Goal: Find specific page/section: Find specific page/section

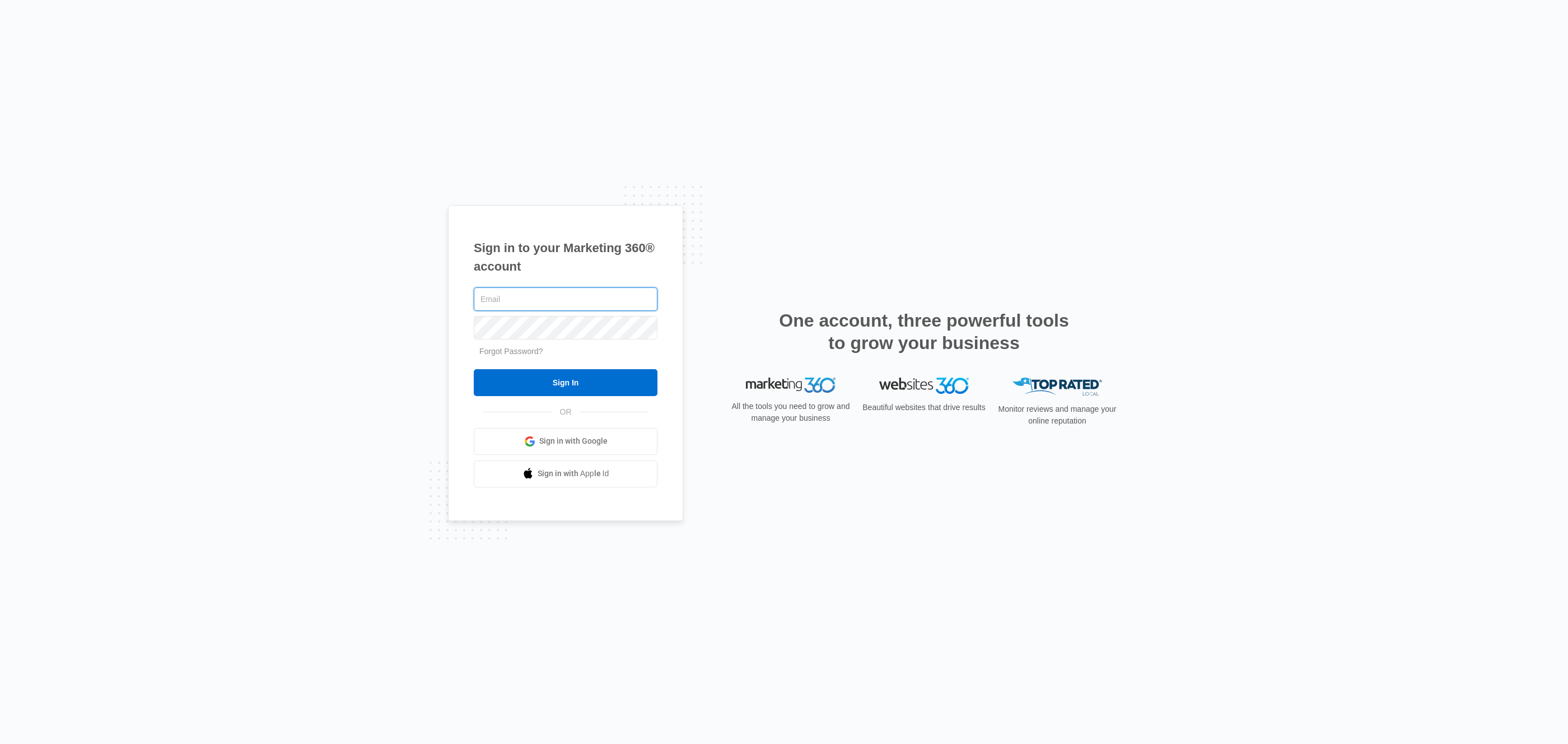
type input "[PERSON_NAME][EMAIL_ADDRESS][PERSON_NAME][DOMAIN_NAME]"
click at [474, 369] on input "Sign In" at bounding box center [565, 383] width 184 height 27
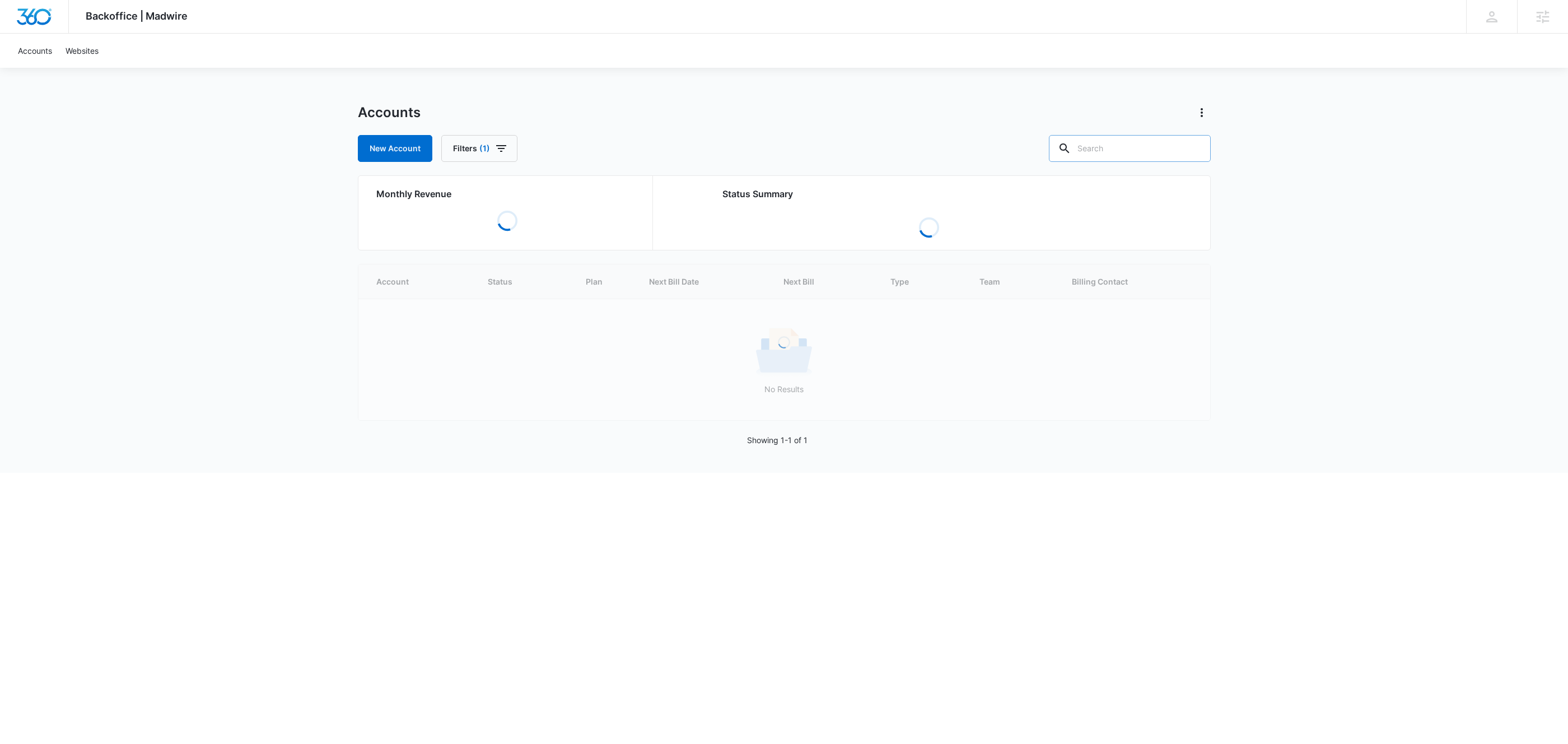
click at [1116, 134] on div "Accounts New Account Filters (1)" at bounding box center [785, 132] width 853 height 58
click at [1115, 142] on input "text" at bounding box center [1130, 148] width 162 height 27
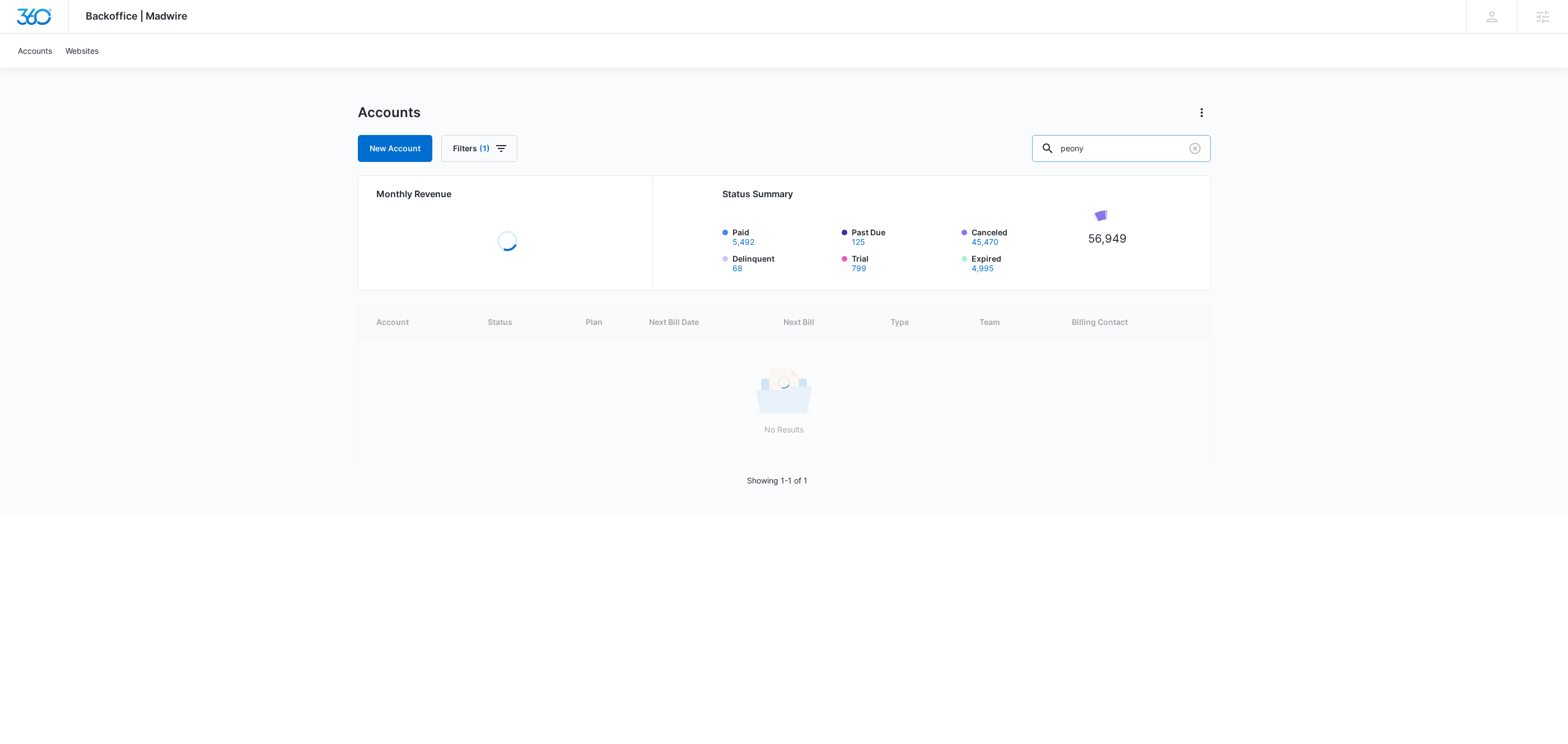
type input "peony"
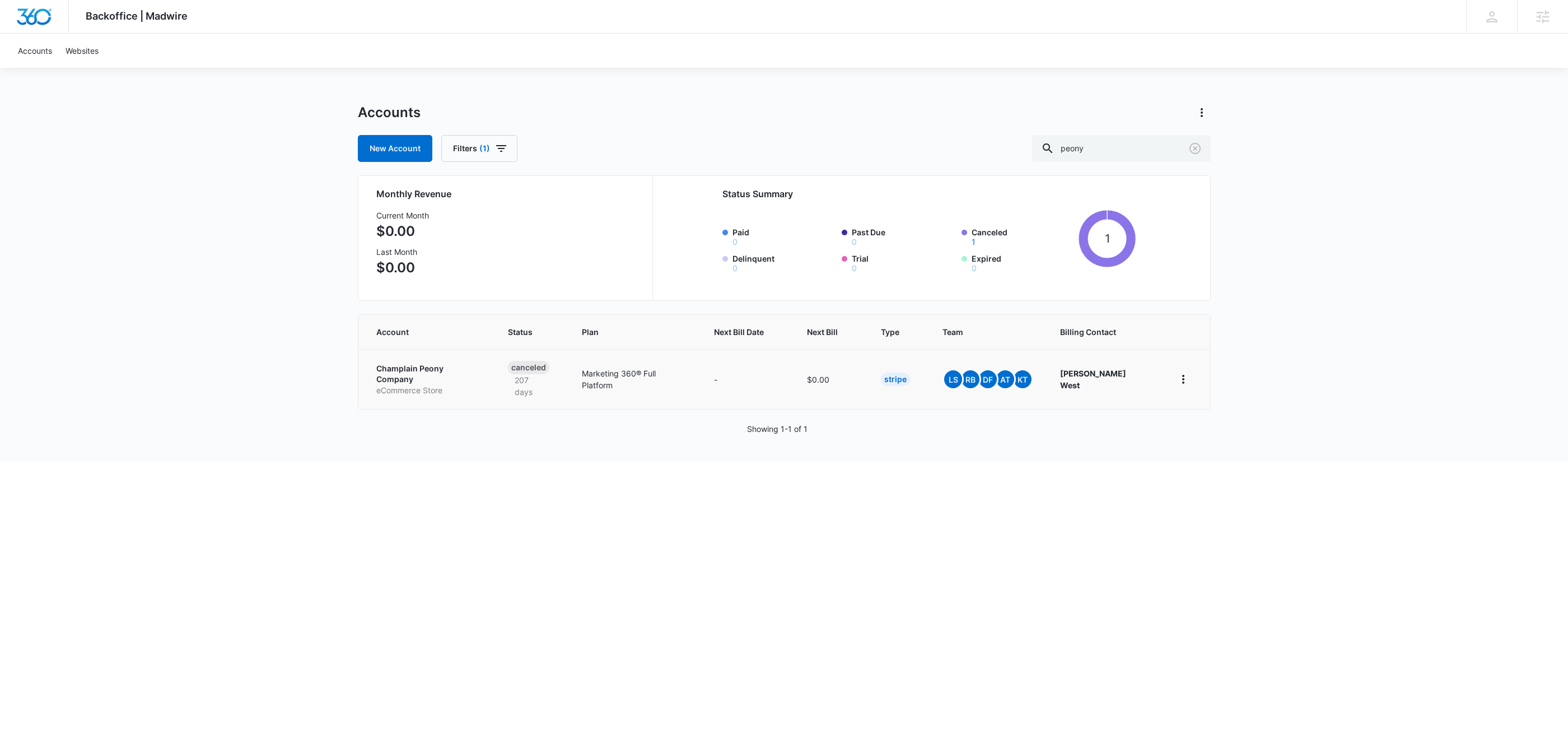
click at [409, 367] on p "Champlain Peony Company" at bounding box center [429, 373] width 105 height 22
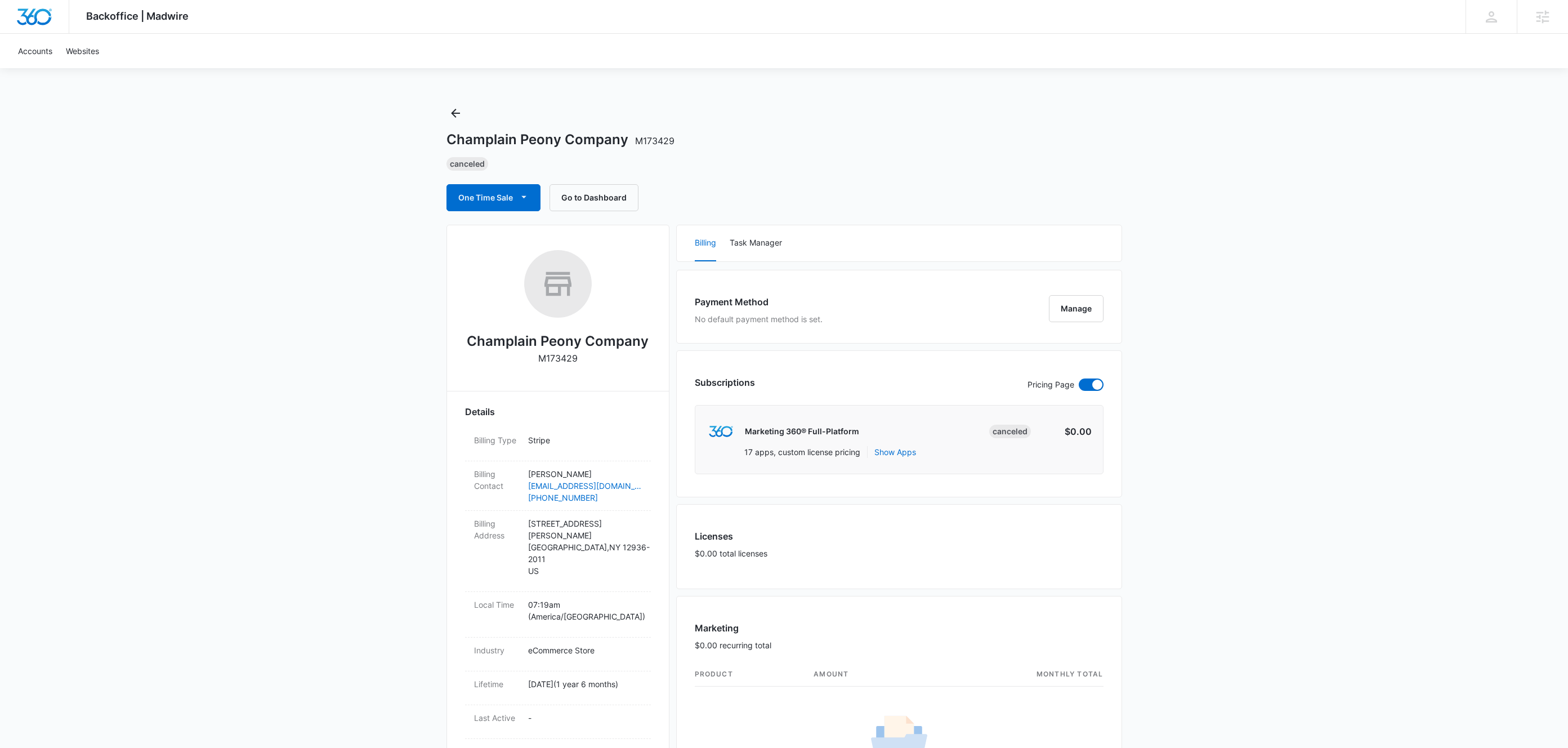
click at [592, 345] on h2 "Champlain Peony Company" at bounding box center [557, 341] width 182 height 21
